Goal: Task Accomplishment & Management: Manage account settings

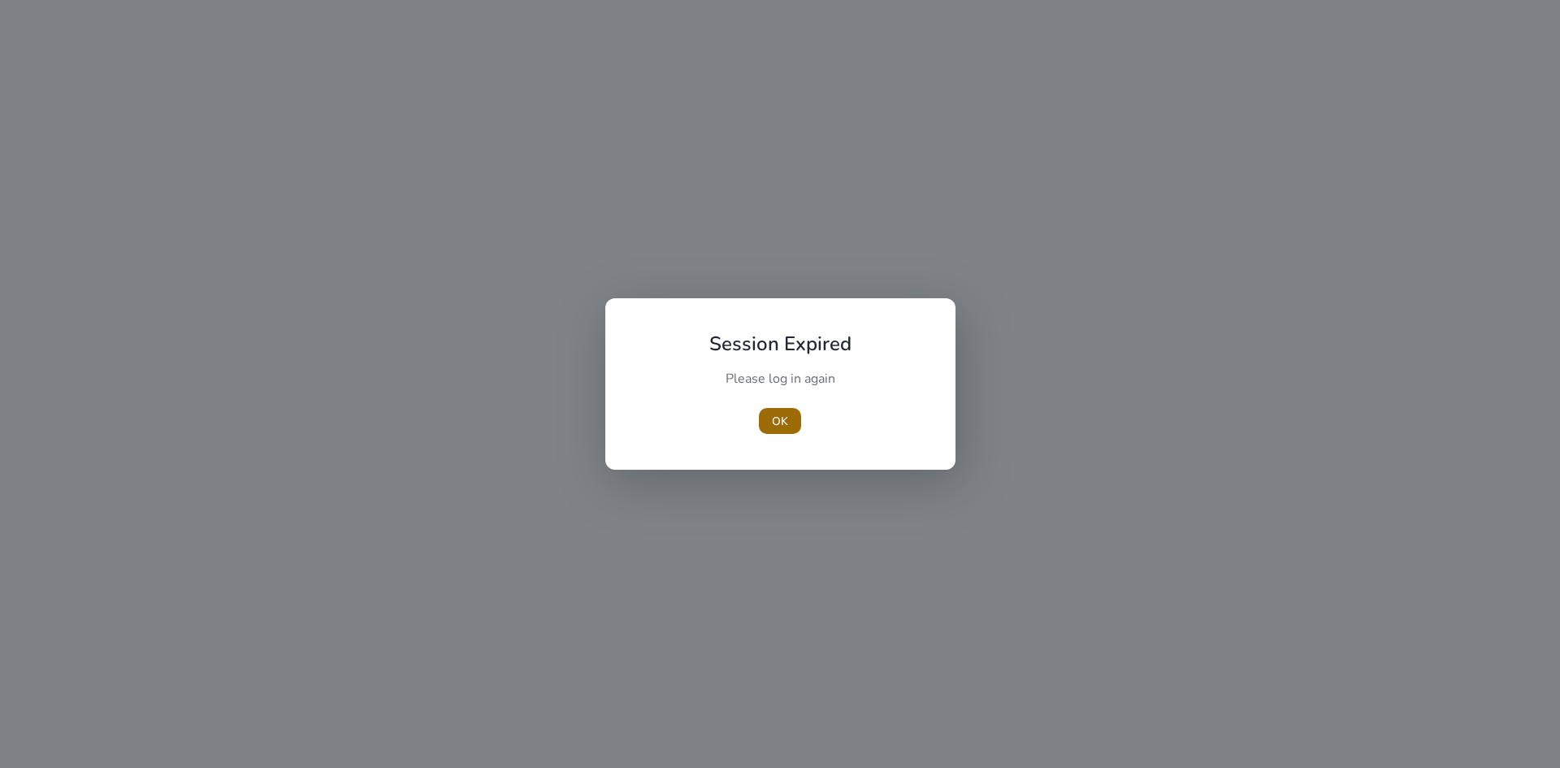
click at [769, 420] on span "button" at bounding box center [780, 420] width 42 height 39
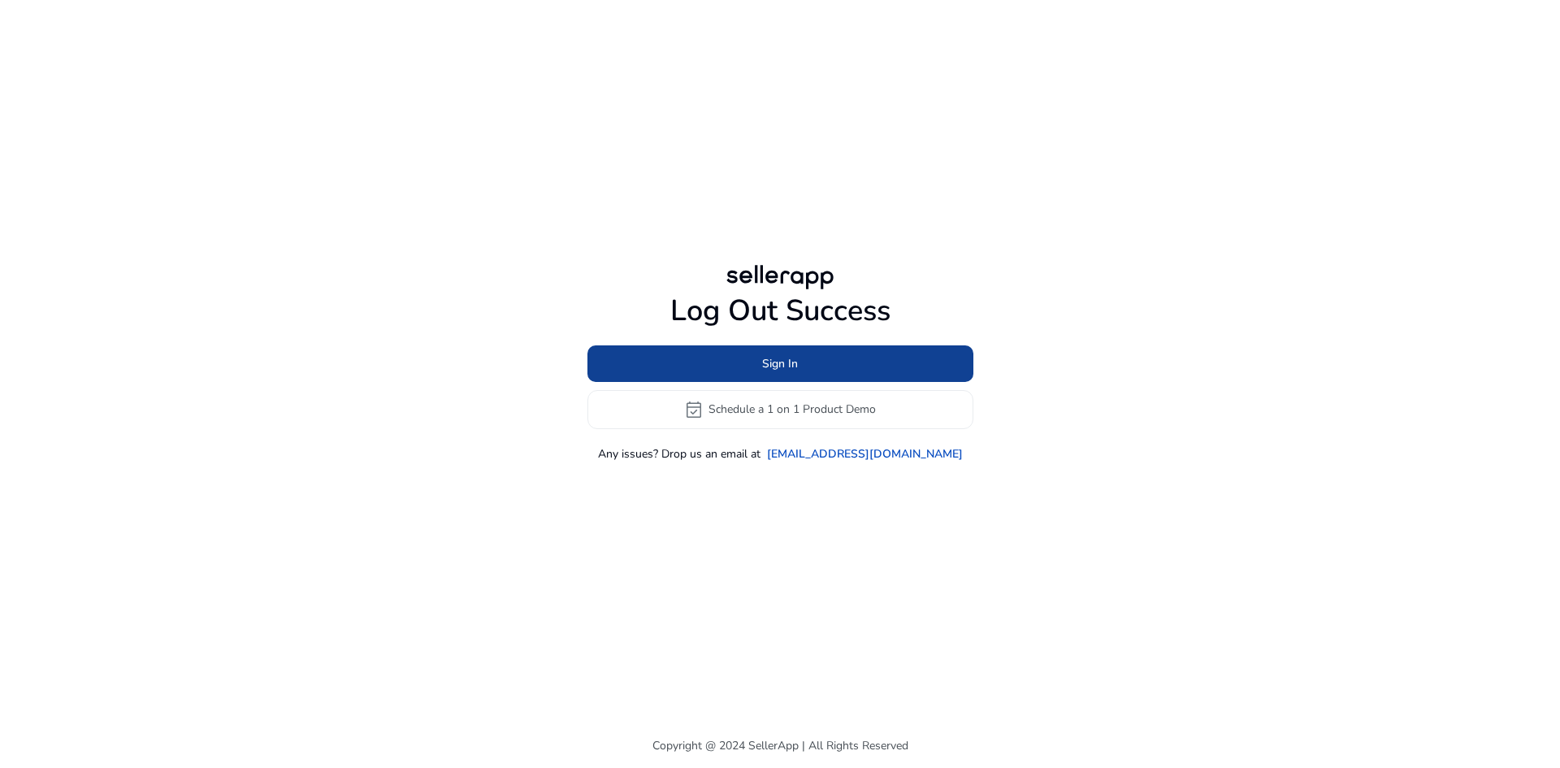
click at [889, 367] on span at bounding box center [780, 363] width 386 height 39
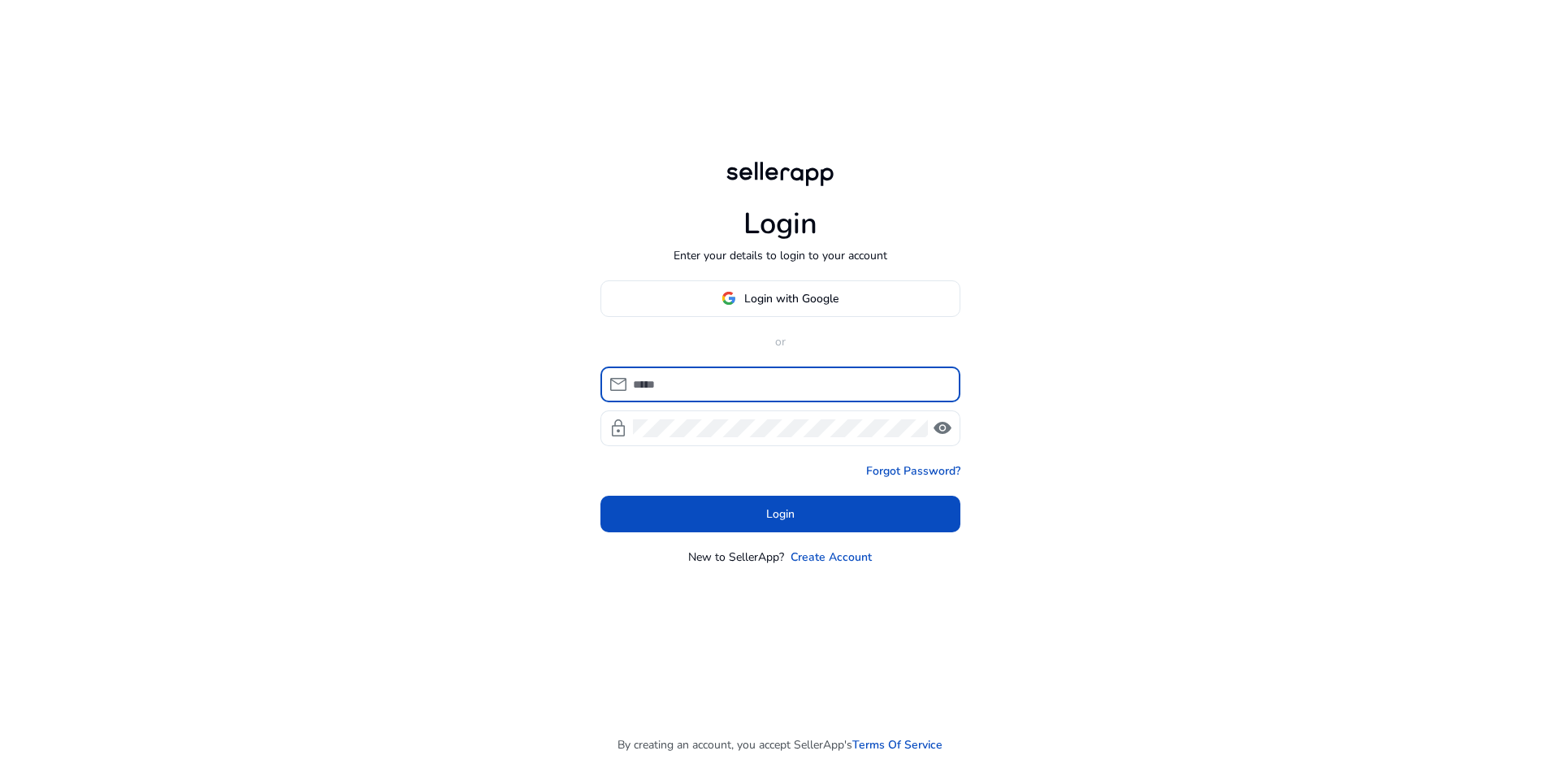
type input "**********"
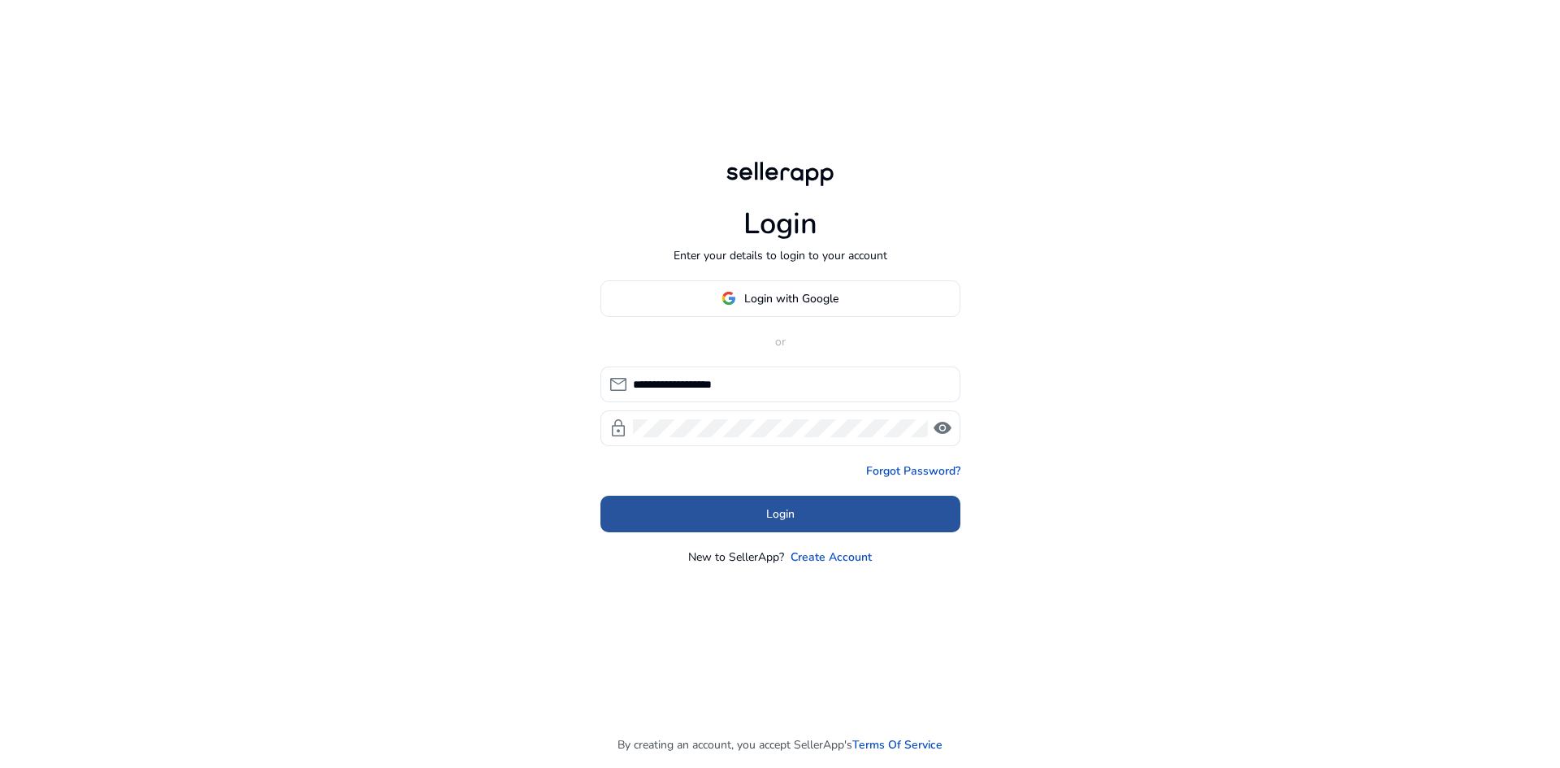
click at [758, 526] on span at bounding box center [780, 513] width 360 height 39
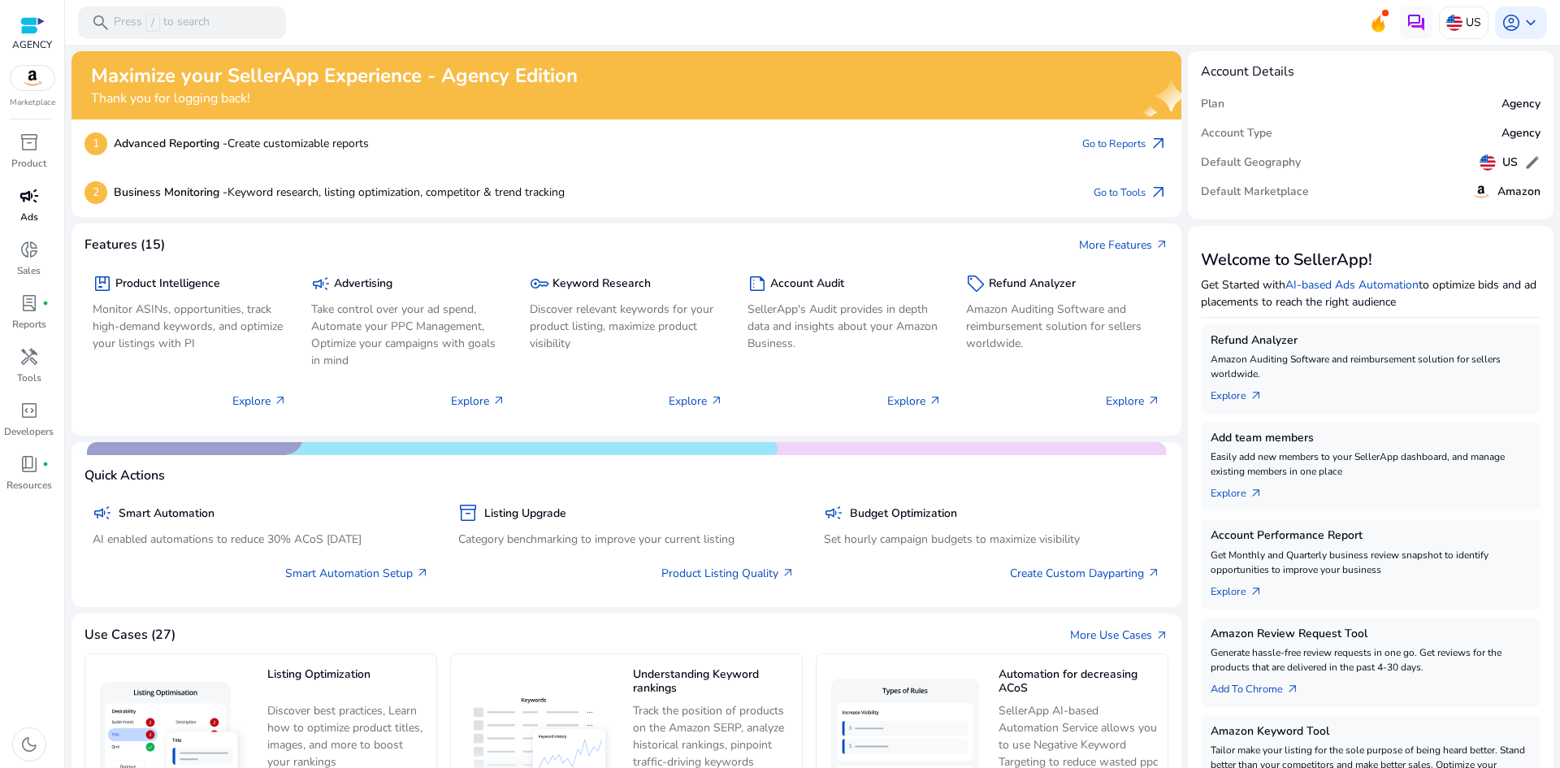
click at [33, 206] on span "campaign" at bounding box center [28, 195] width 19 height 19
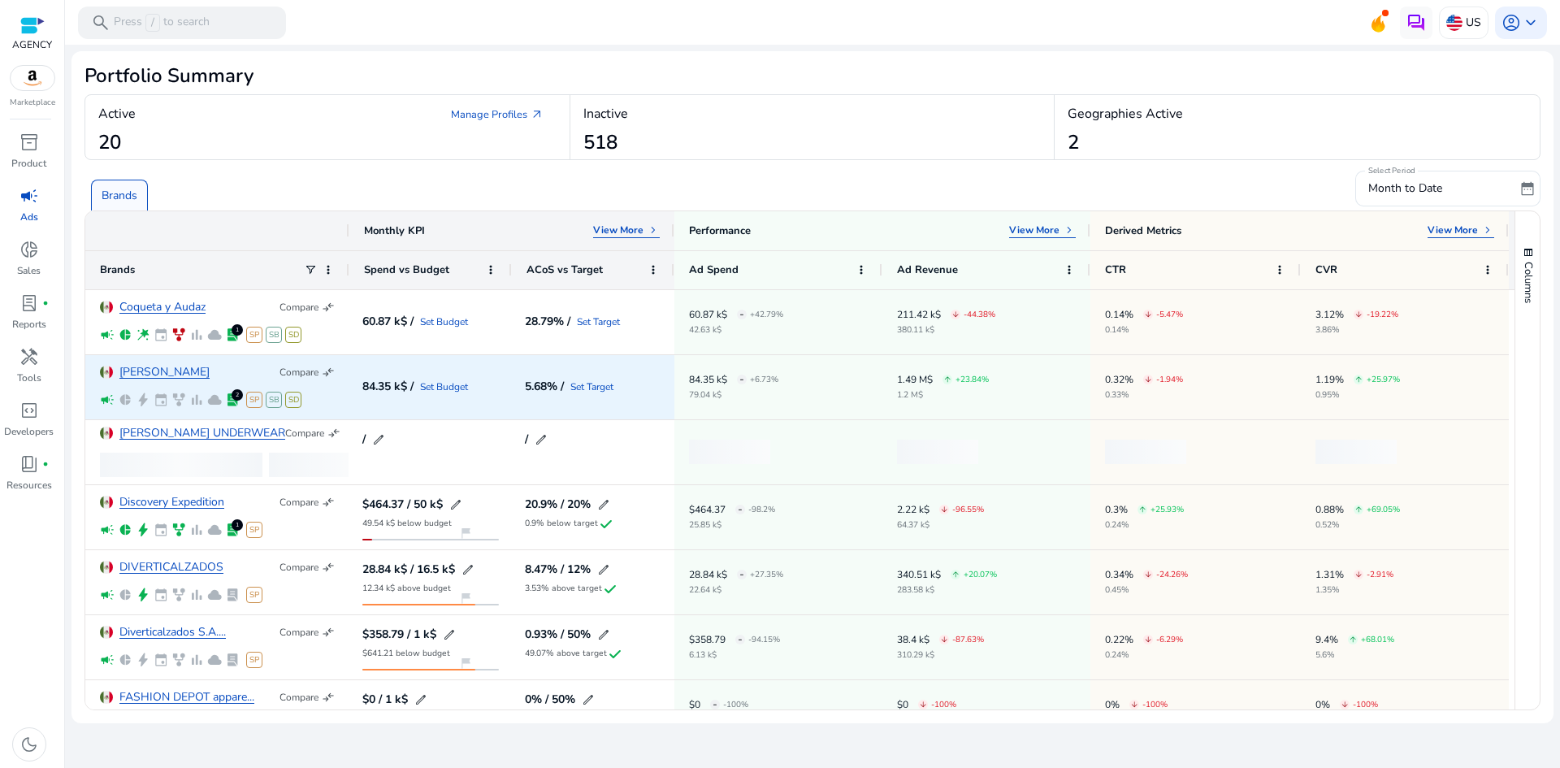
scroll to position [81, 0]
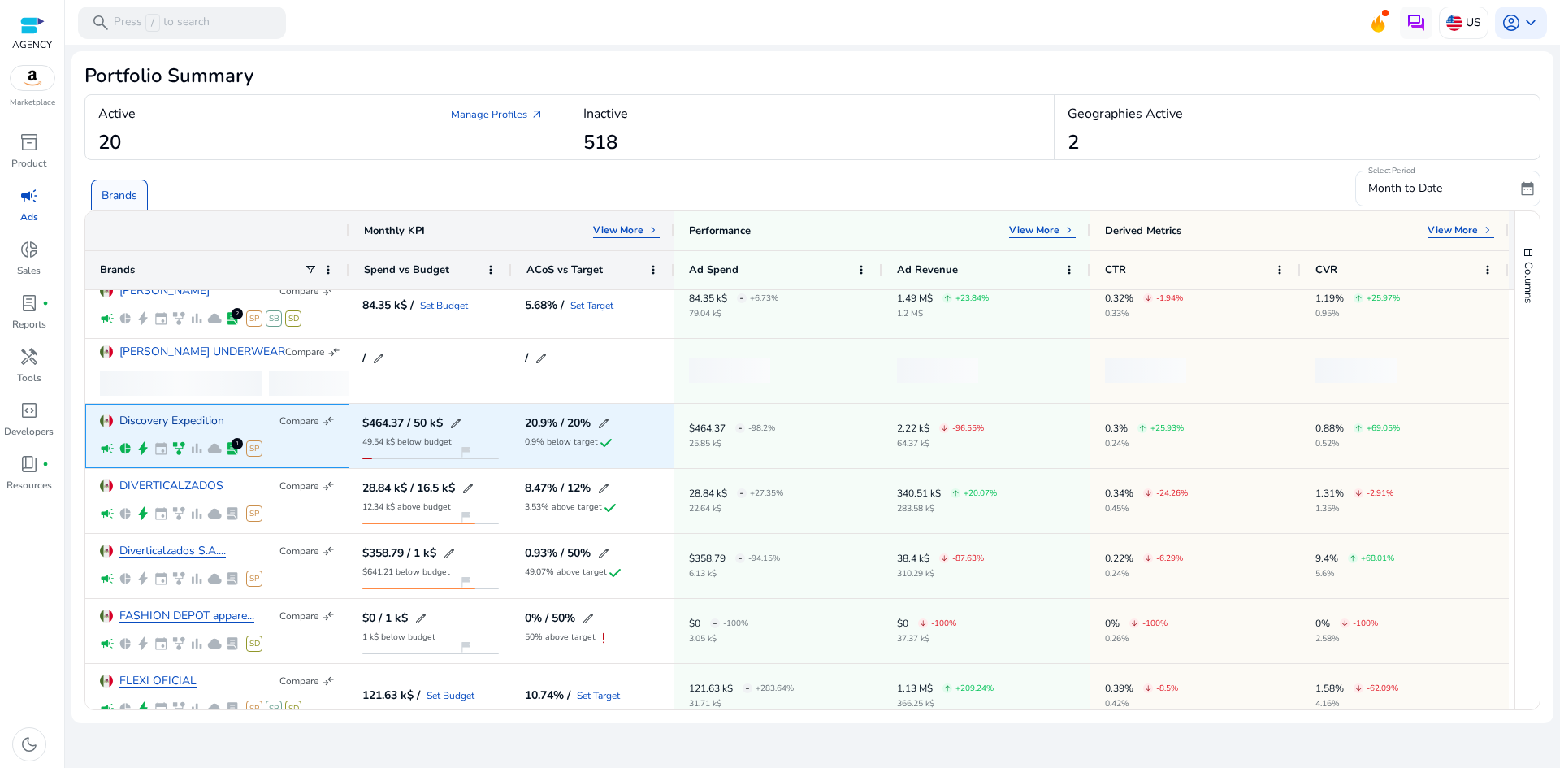
click at [205, 416] on link "Discovery Expedition" at bounding box center [171, 421] width 105 height 12
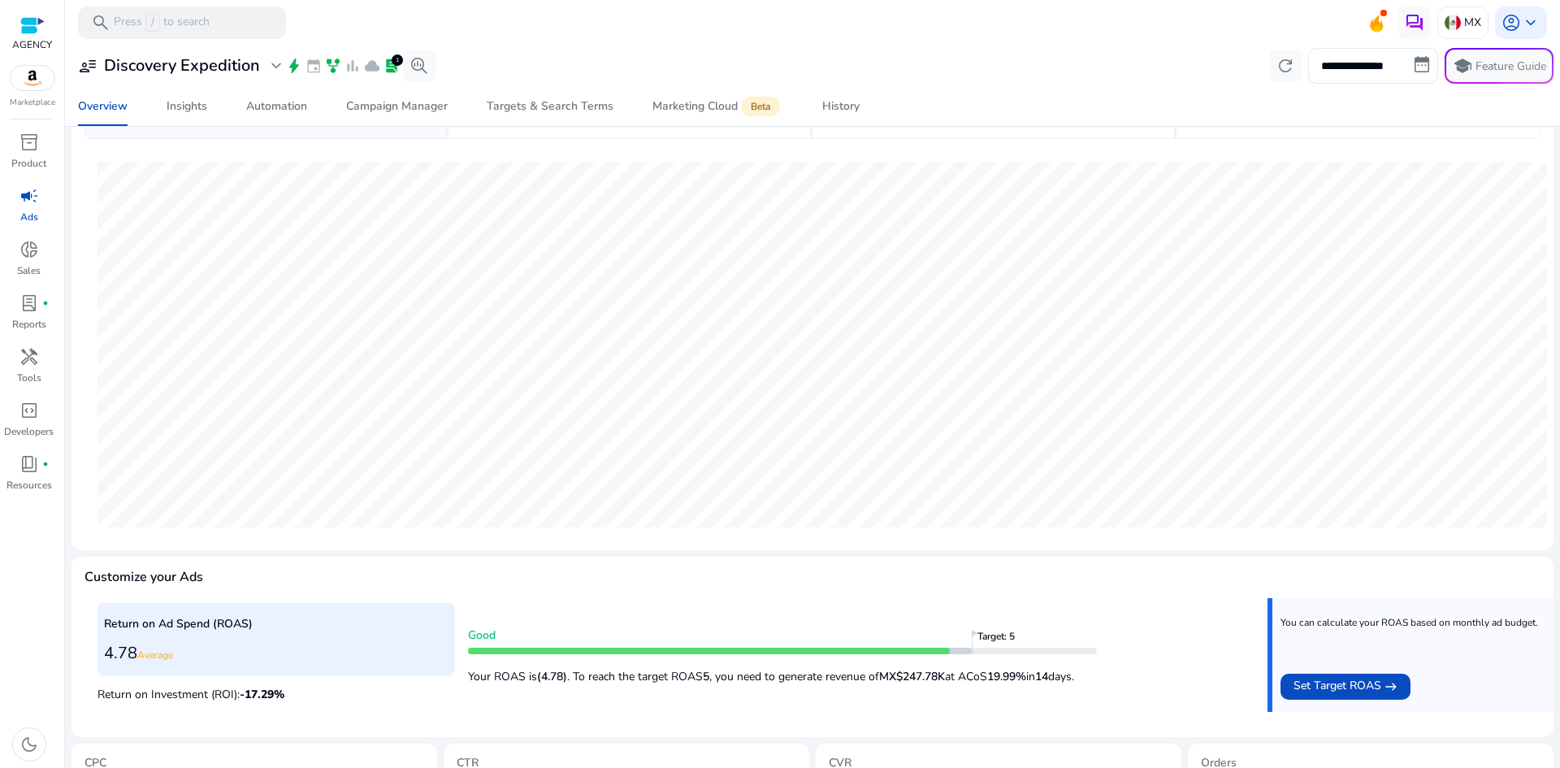
scroll to position [125, 0]
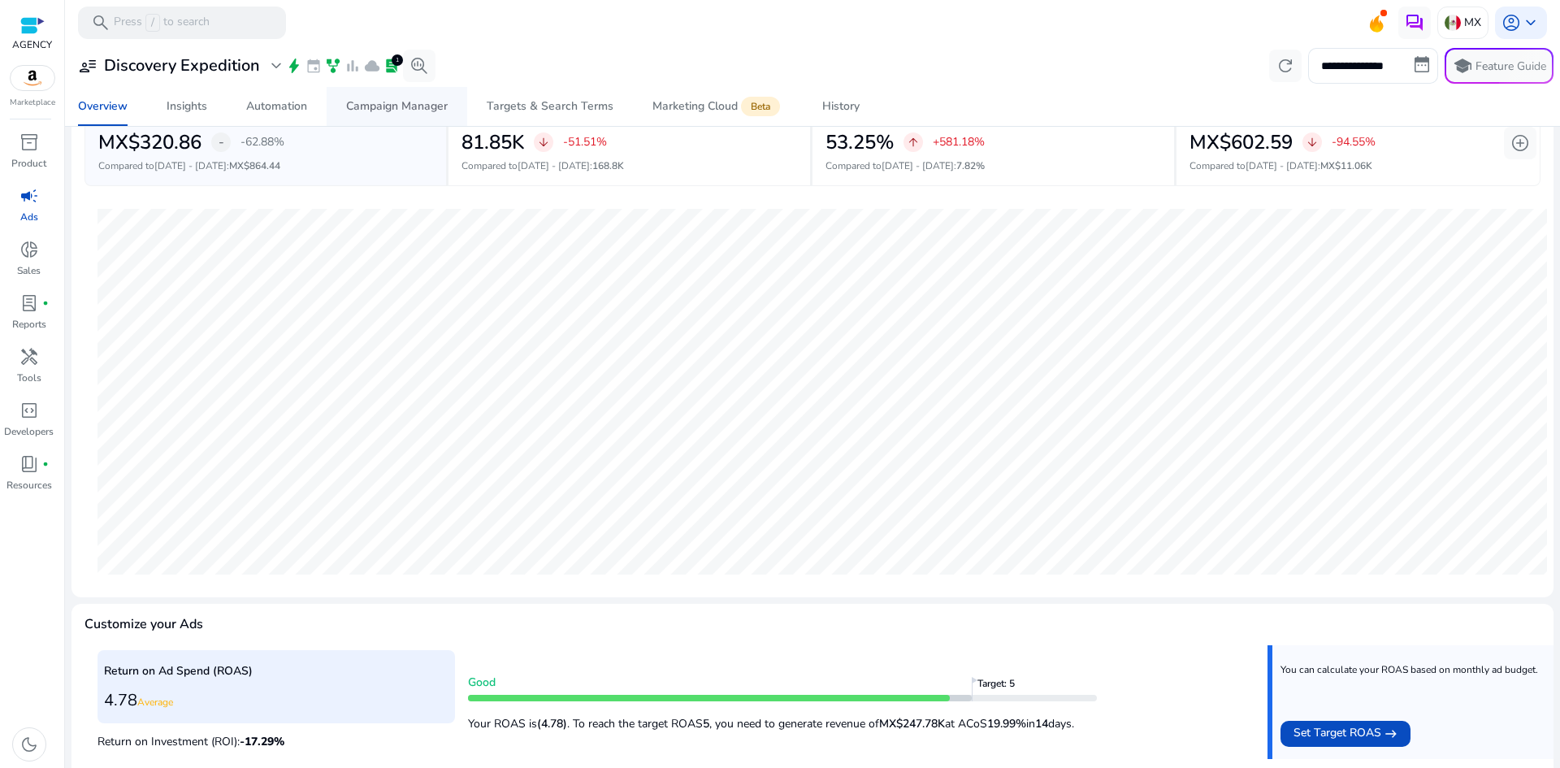
click at [371, 105] on div "Campaign Manager" at bounding box center [397, 106] width 102 height 11
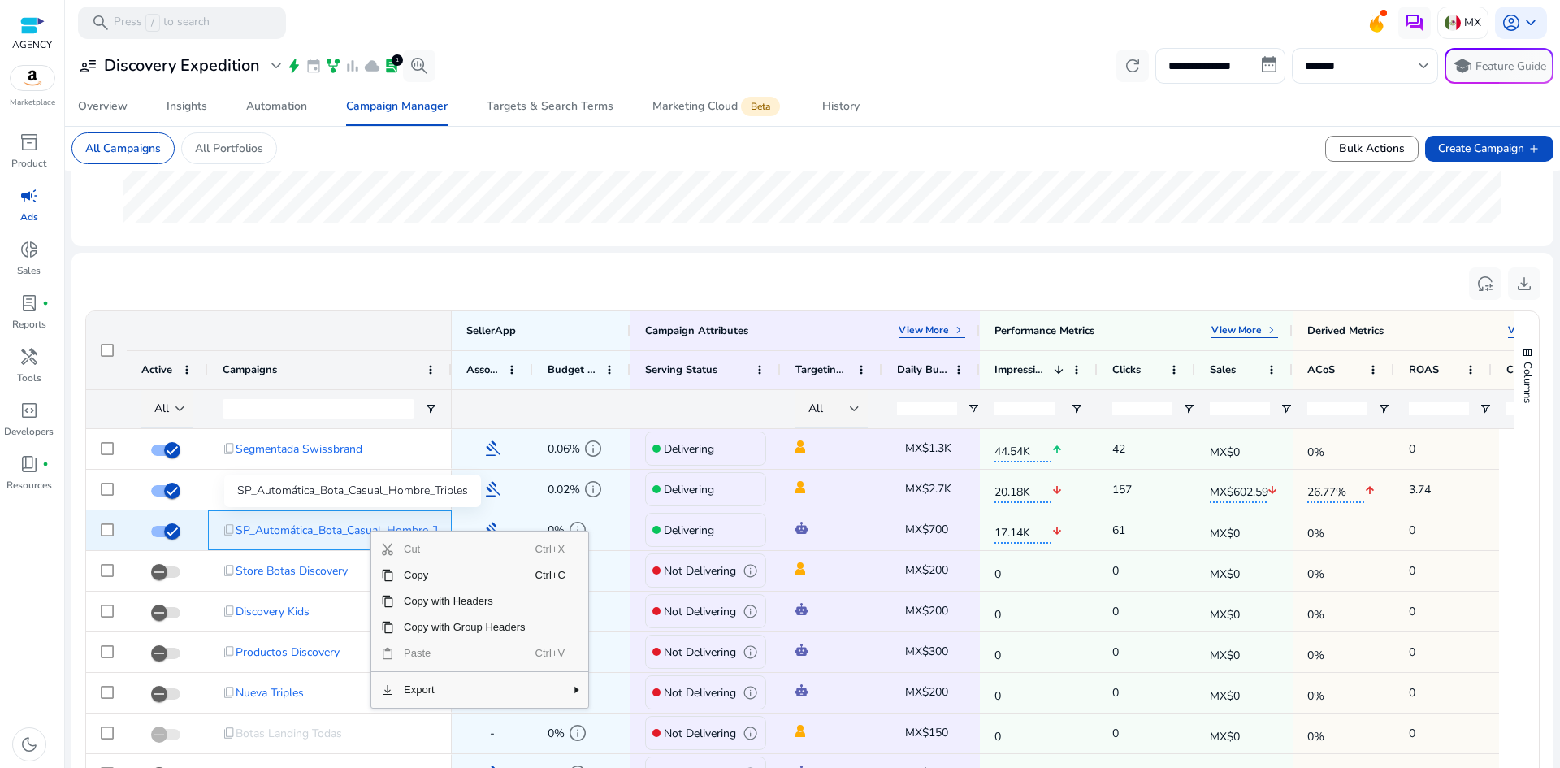
click at [327, 528] on span "SP_Automática_Bota_Casual_Hombre_Triples" at bounding box center [351, 529] width 231 height 33
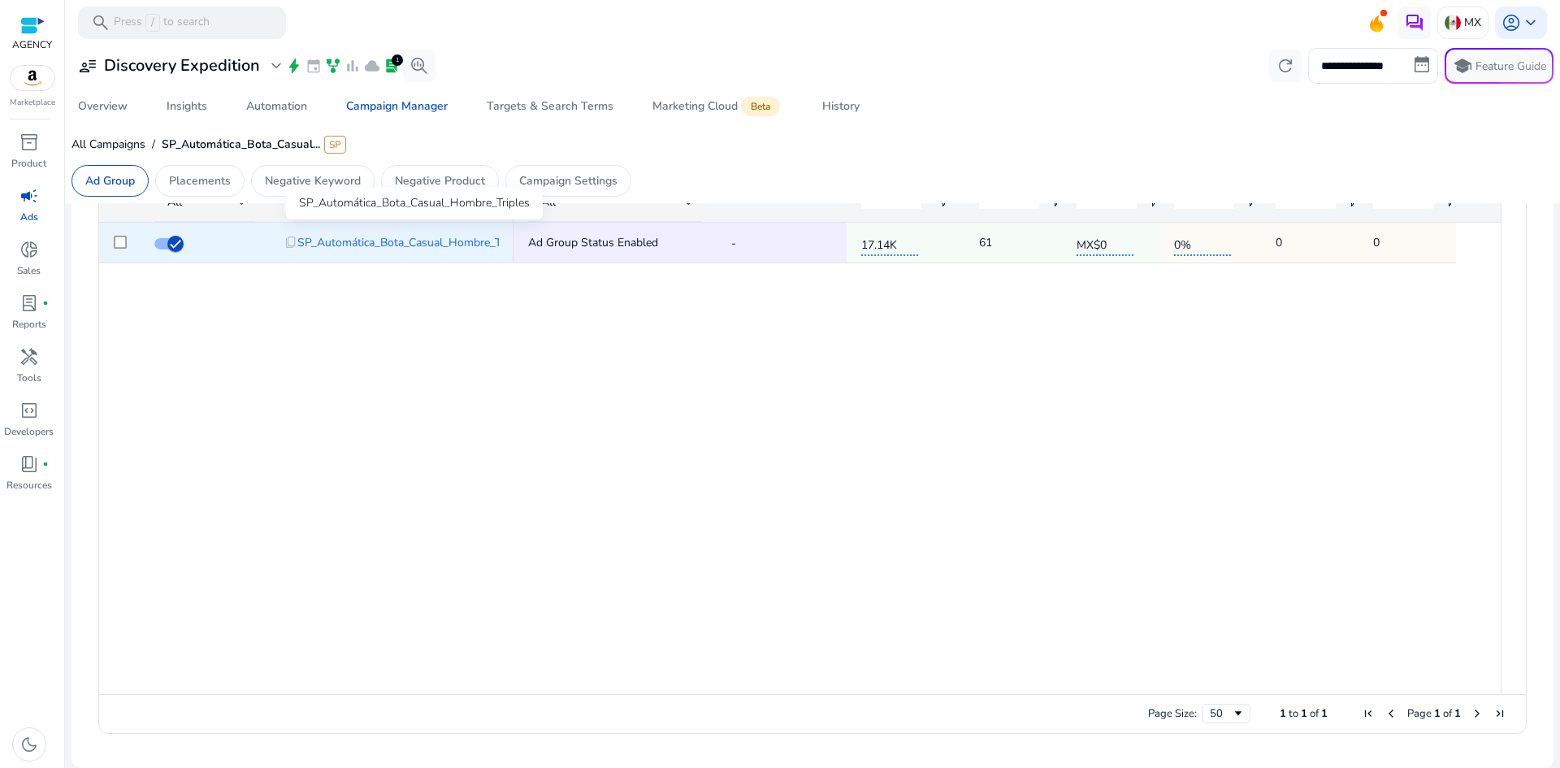
click at [460, 249] on span "SP_Automática_Bota_Casual_Hombre_Triples" at bounding box center [412, 242] width 231 height 33
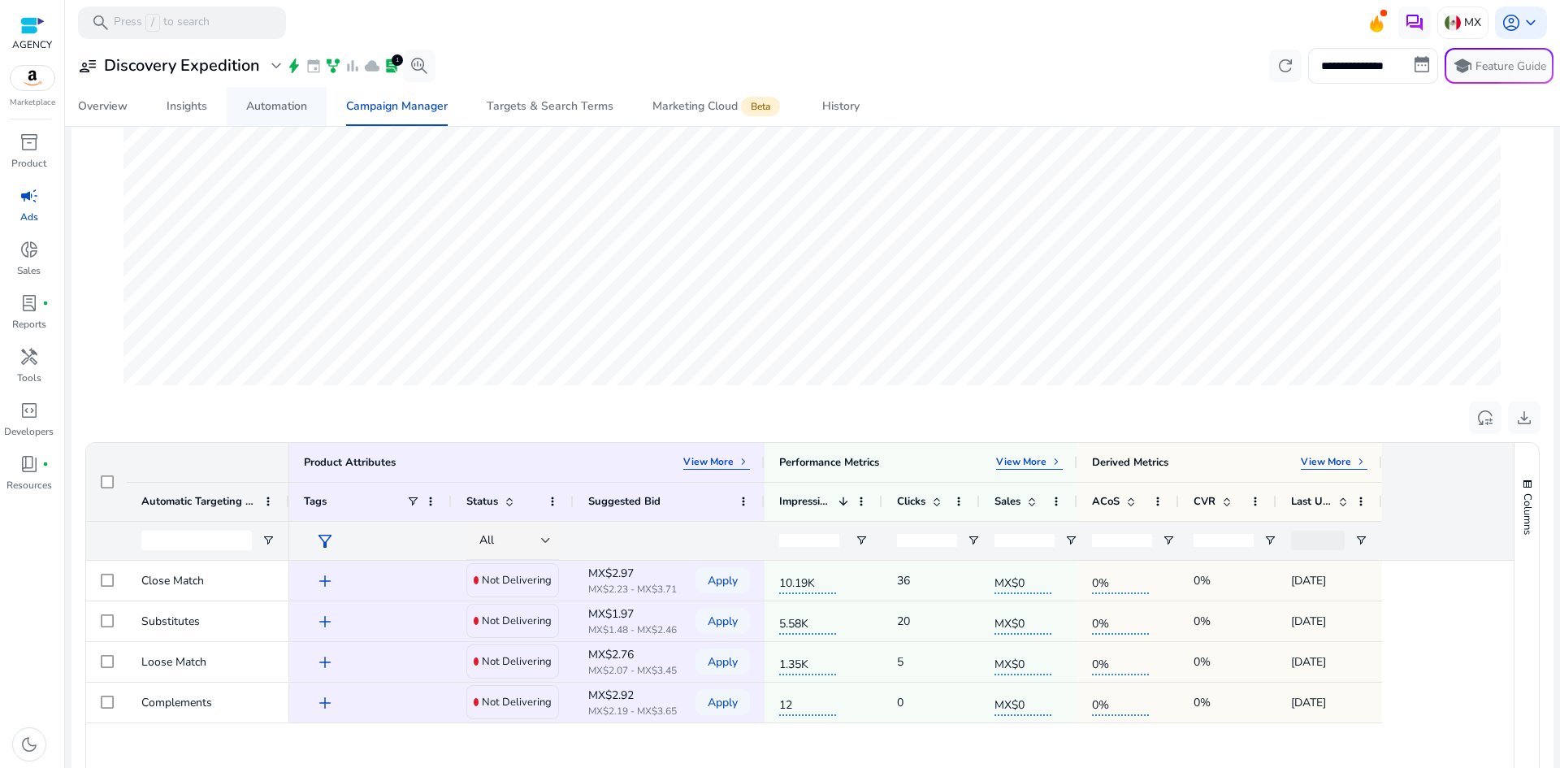
click at [261, 104] on div "Automation" at bounding box center [276, 106] width 61 height 11
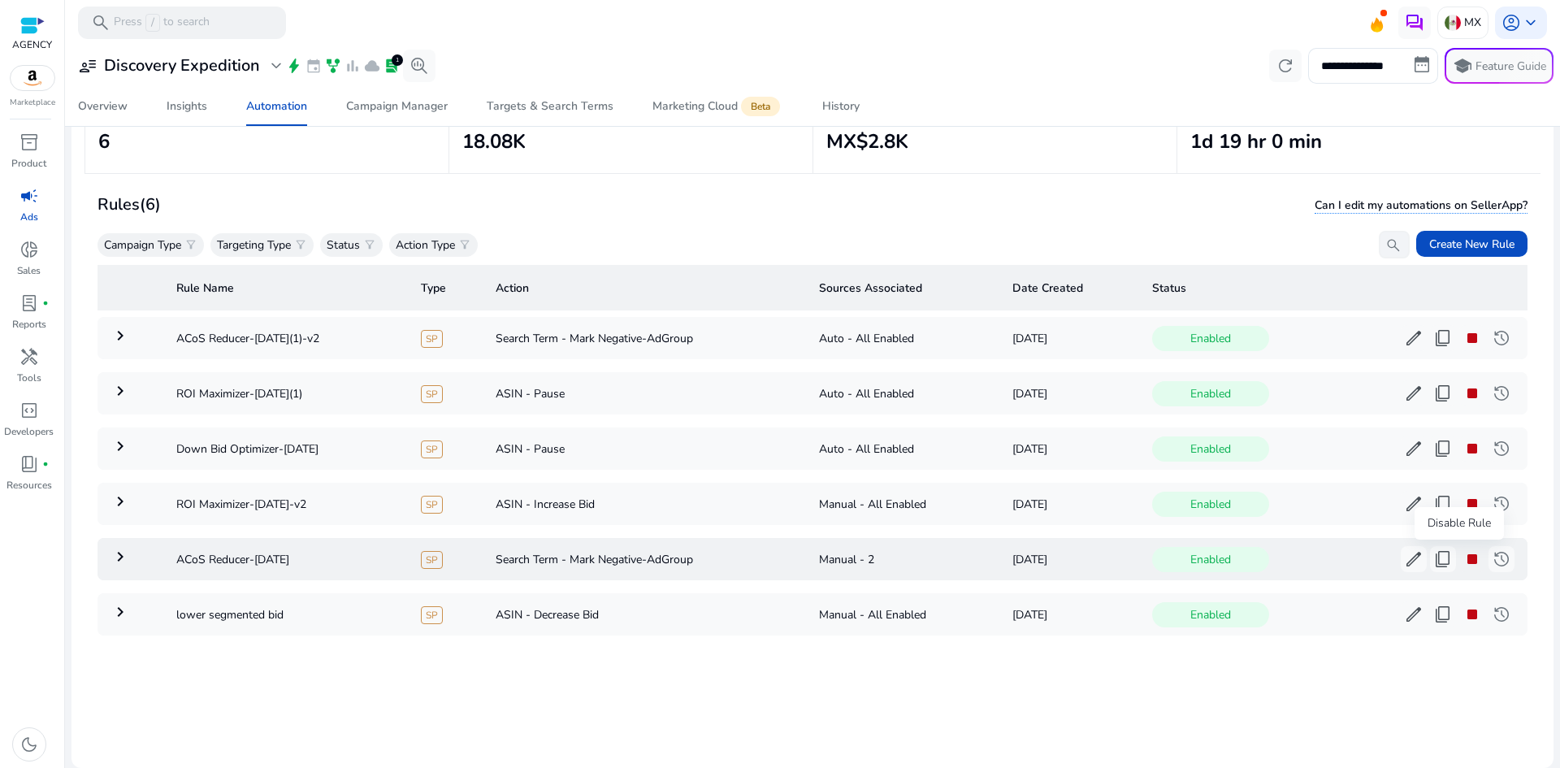
click at [1462, 557] on span "stop" at bounding box center [1471, 558] width 19 height 19
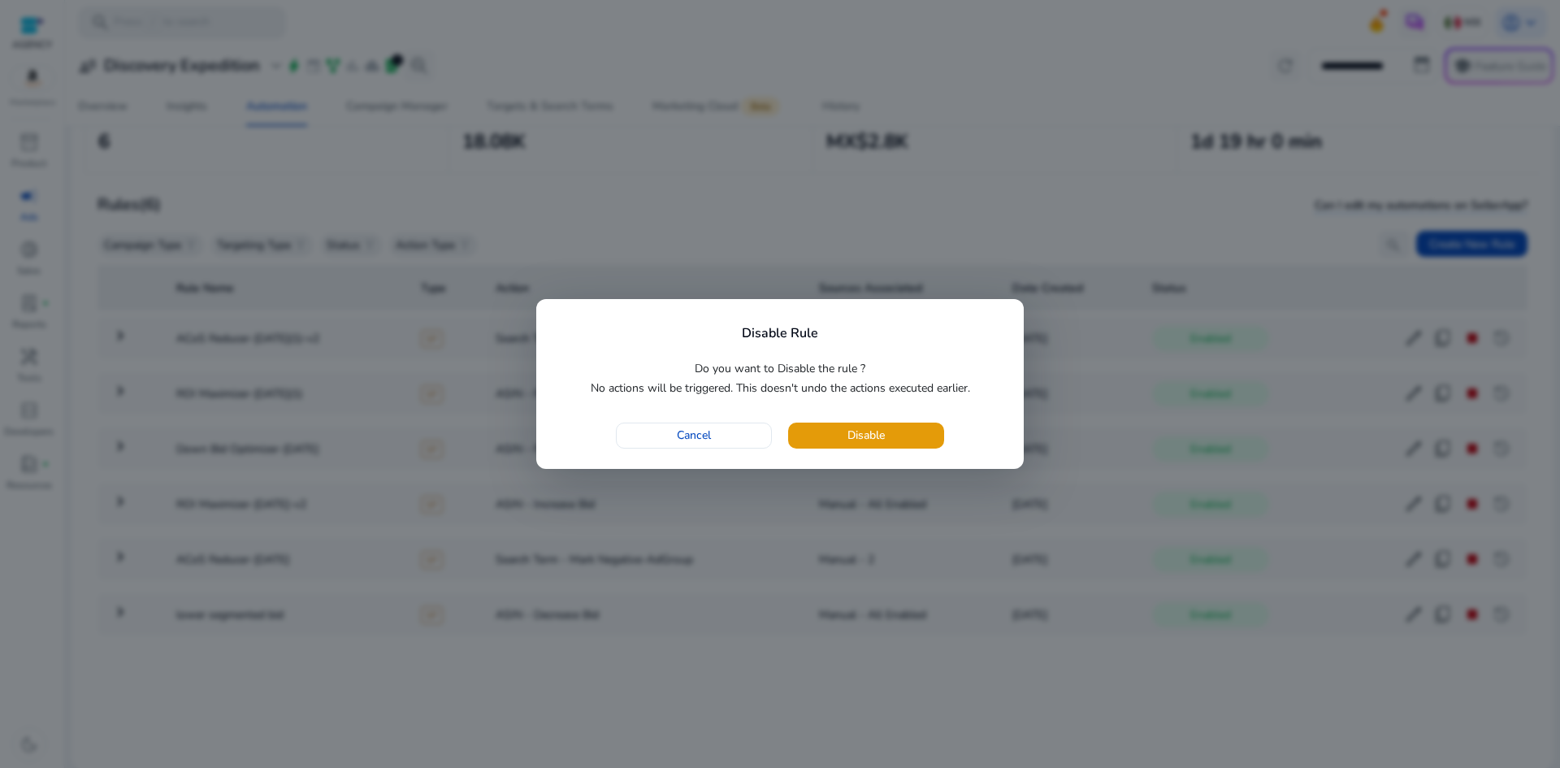
click at [934, 363] on p "Do you want to Disable the rule ? No actions will be triggered. This doesn't un…" at bounding box center [780, 378] width 447 height 39
click at [713, 431] on span "button" at bounding box center [694, 435] width 154 height 39
